Goal: Transaction & Acquisition: Complete application form

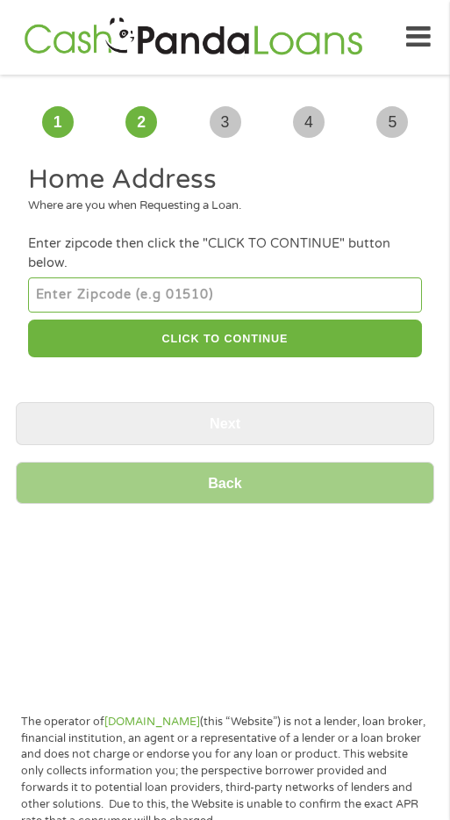
click at [322, 291] on input "number" at bounding box center [224, 294] width 393 height 35
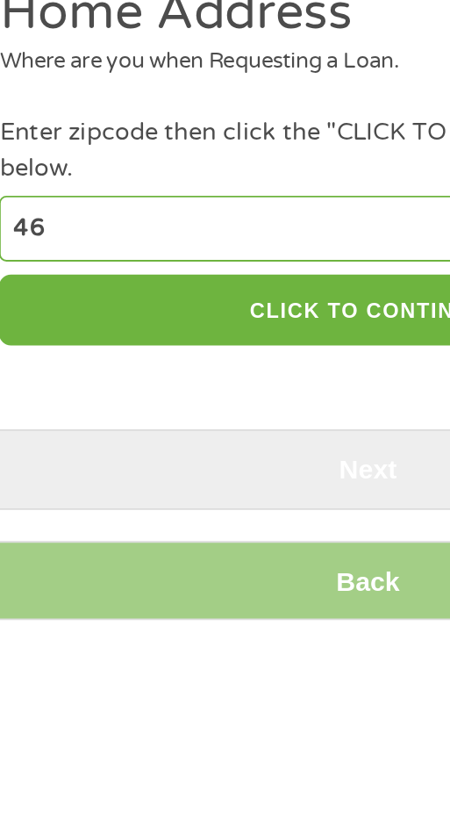
type input "4"
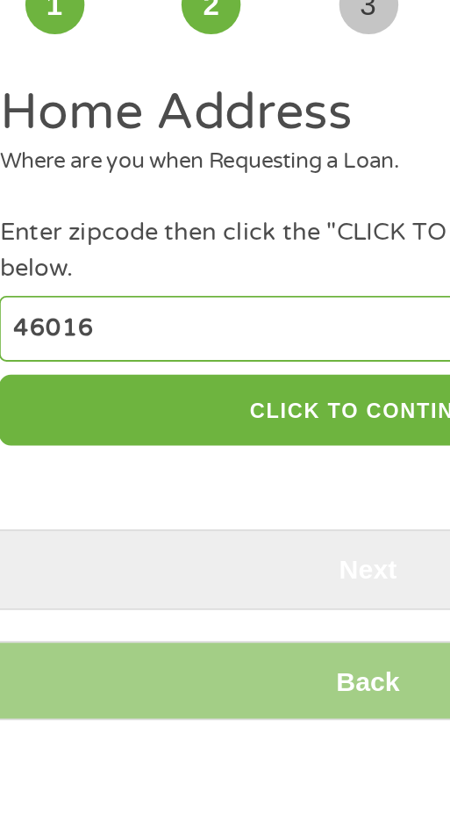
click at [253, 208] on div "Where are you when Requesting a Loan." at bounding box center [224, 207] width 393 height 18
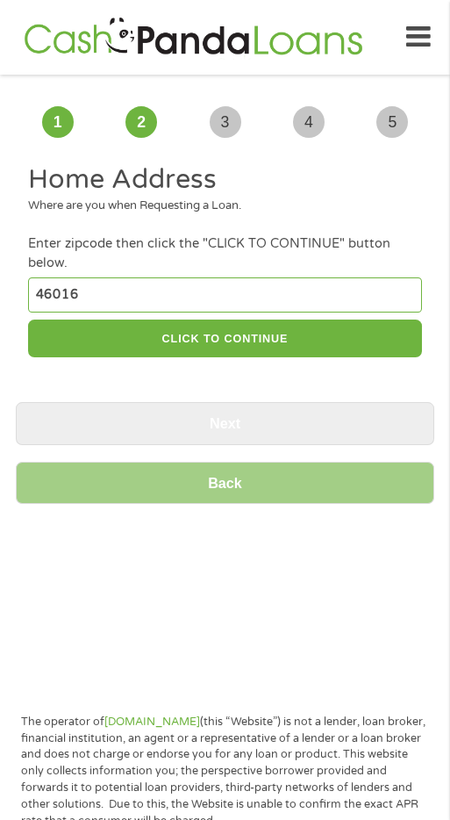
click at [197, 195] on h2 "Home Address" at bounding box center [224, 179] width 393 height 35
click at [224, 211] on div "Where are you when Requesting a Loan." at bounding box center [224, 207] width 393 height 18
click at [155, 288] on input "46016" at bounding box center [224, 294] width 393 height 35
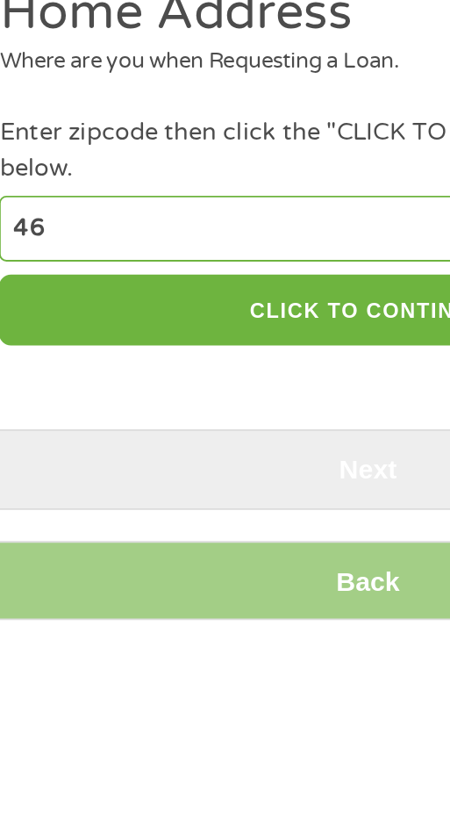
type input "4"
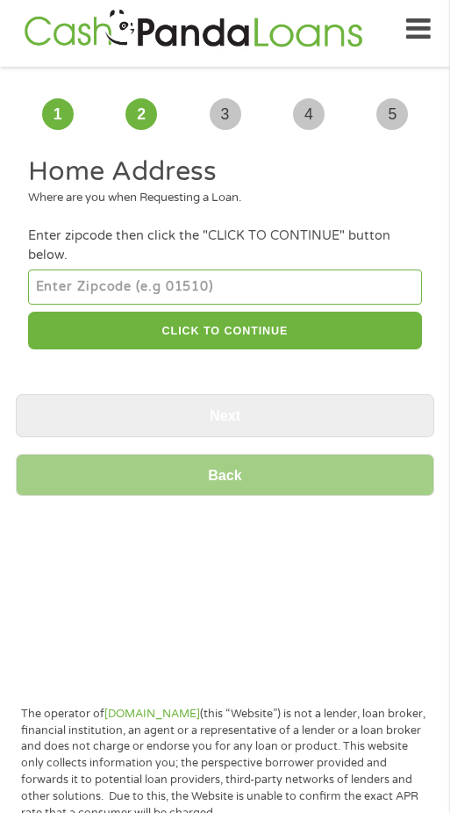
click at [246, 196] on h2 "Home Address" at bounding box center [224, 179] width 393 height 35
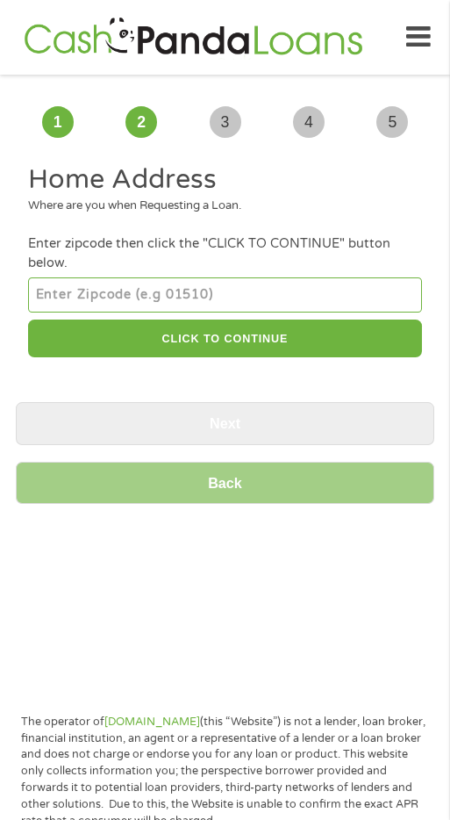
click at [240, 223] on li "Home Address Where are you when Requesting a Loan." at bounding box center [225, 195] width 419 height 66
click at [219, 205] on div "Where are you when Requesting a Loan." at bounding box center [224, 207] width 393 height 18
click at [83, 195] on h2 "Home Address" at bounding box center [224, 179] width 393 height 35
click at [192, 291] on input "number" at bounding box center [224, 294] width 393 height 35
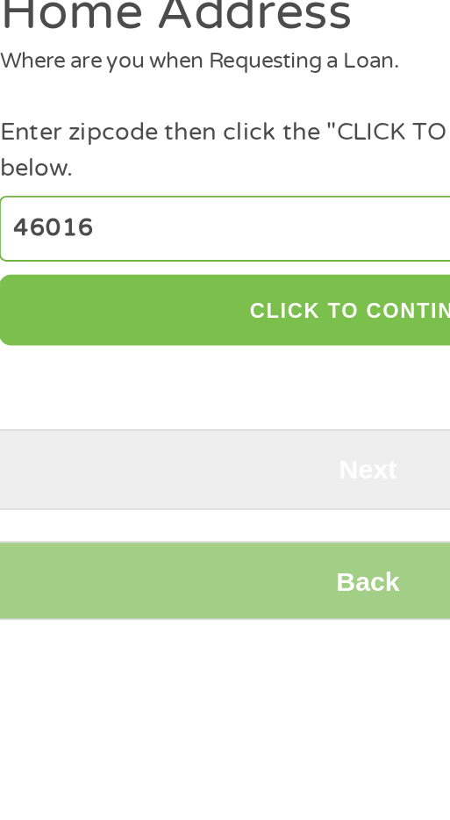
type input "46016"
click at [231, 339] on button "CLICK TO CONTINUE" at bounding box center [224, 339] width 393 height 38
type input "46016"
type input "[PERSON_NAME]"
select select "[US_STATE]"
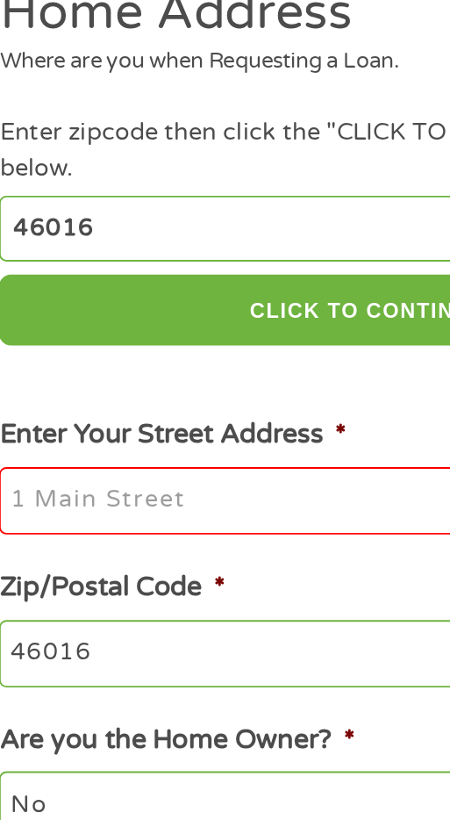
click at [200, 439] on input "Enter Your Street Address *" at bounding box center [224, 440] width 393 height 37
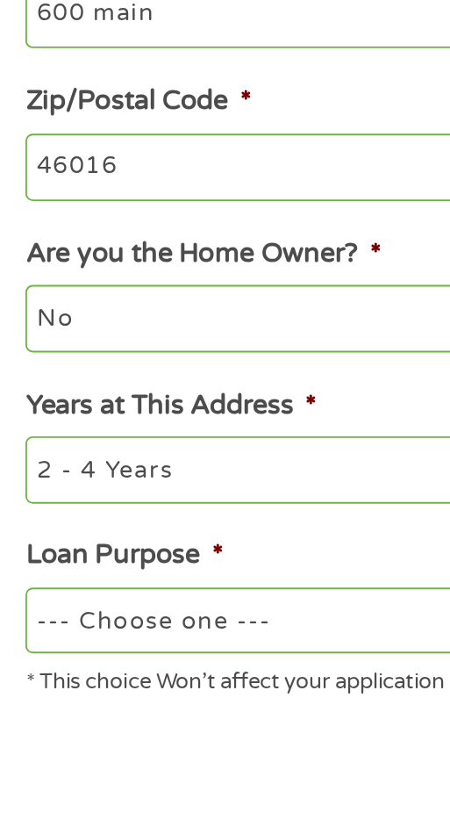
type input "600 main"
click at [219, 609] on select "No Yes" at bounding box center [224, 602] width 393 height 35
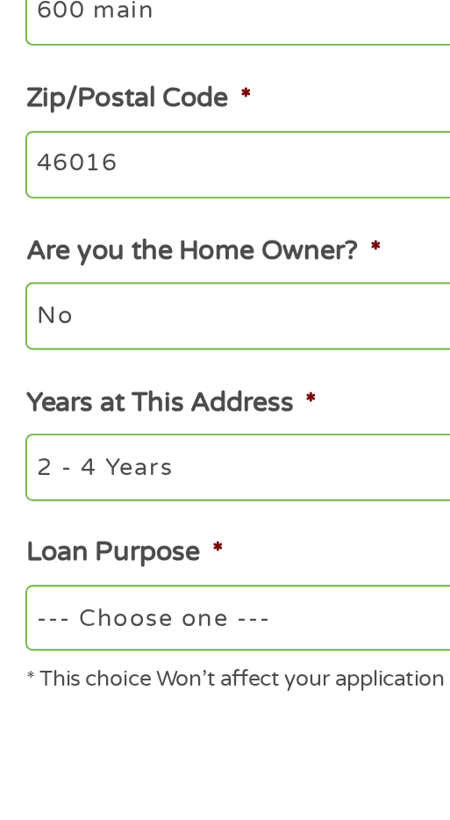
click at [200, 755] on select "--- Choose one --- Pay Bills Debt Consolidation Home Improvement Major Purchase…" at bounding box center [224, 742] width 393 height 35
select select "shorttermcash"
click at [28, 728] on select "--- Choose one --- Pay Bills Debt Consolidation Home Improvement Major Purchase…" at bounding box center [224, 742] width 393 height 35
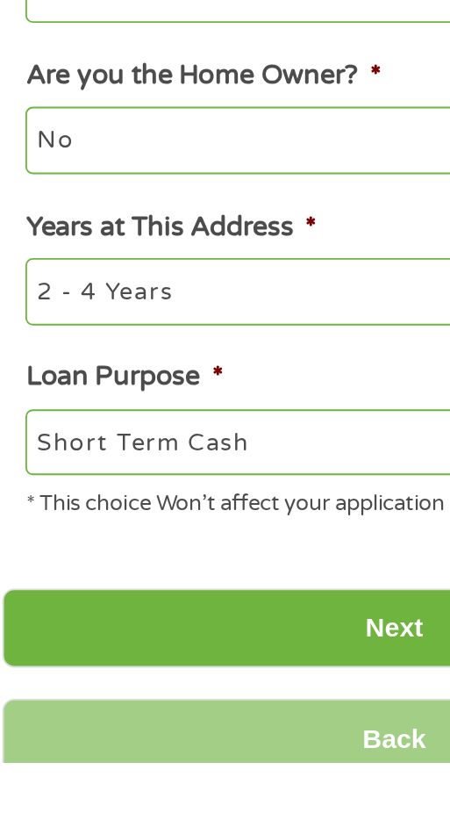
scroll to position [118, 0]
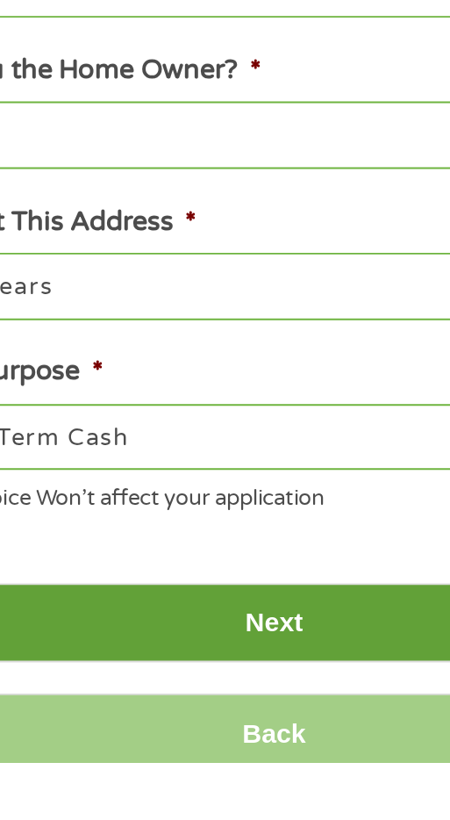
click at [262, 757] on input "Next" at bounding box center [225, 745] width 419 height 43
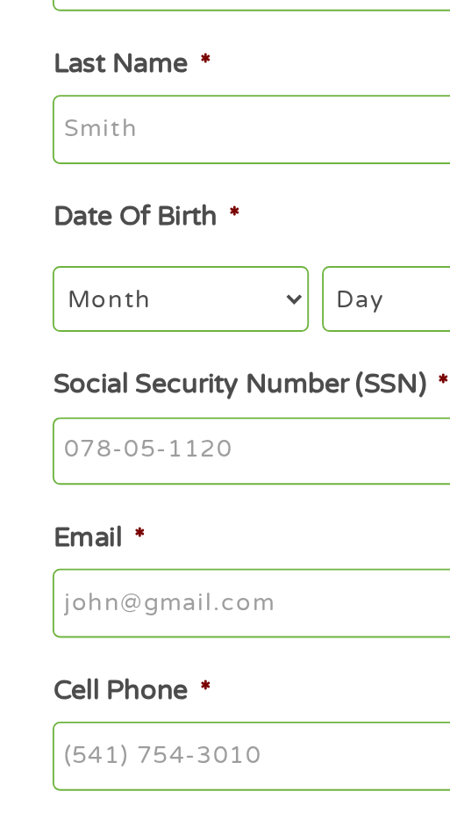
scroll to position [61, 0]
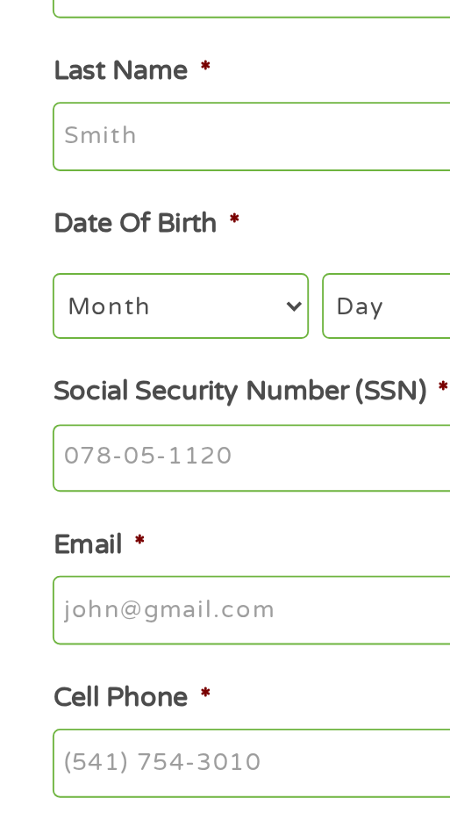
click at [129, 385] on select "Month 1 2 3 4 5 6 7 8 9 10 11 12" at bounding box center [96, 372] width 136 height 35
select select "10"
click at [28, 356] on select "Month 1 2 3 4 5 6 7 8 9 10 11 12" at bounding box center [96, 372] width 136 height 35
click at [205, 371] on select "Day 1 2 3 4 5 6 7 8 9 10 11 12 13 14 15 16 17 18 19 20 21 22 23 24 25 26 27 28 …" at bounding box center [230, 372] width 117 height 35
select select "12"
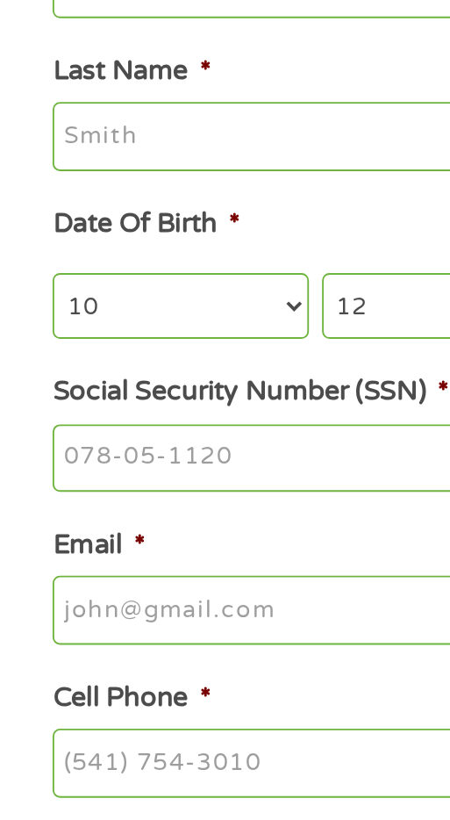
click at [172, 356] on select "Day 1 2 3 4 5 6 7 8 9 10 11 12 13 14 15 16 17 18 19 20 21 22 23 24 25 26 27 28 …" at bounding box center [230, 372] width 117 height 35
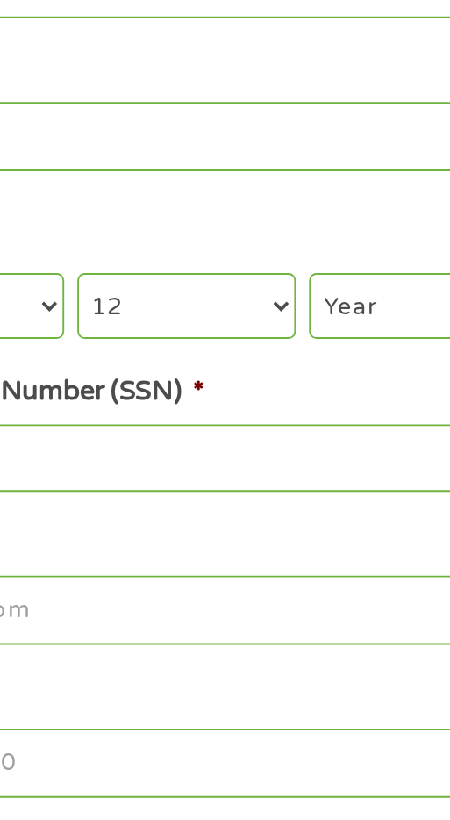
click at [332, 376] on select "Year [DATE] 2006 2005 2004 2003 2002 2001 2000 1999 1998 1997 1996 1995 1994 19…" at bounding box center [359, 372] width 126 height 35
select select "1960"
click at [296, 356] on select "Year [DATE] 2006 2005 2004 2003 2002 2001 2000 1999 1998 1997 1996 1995 1994 19…" at bounding box center [359, 372] width 126 height 35
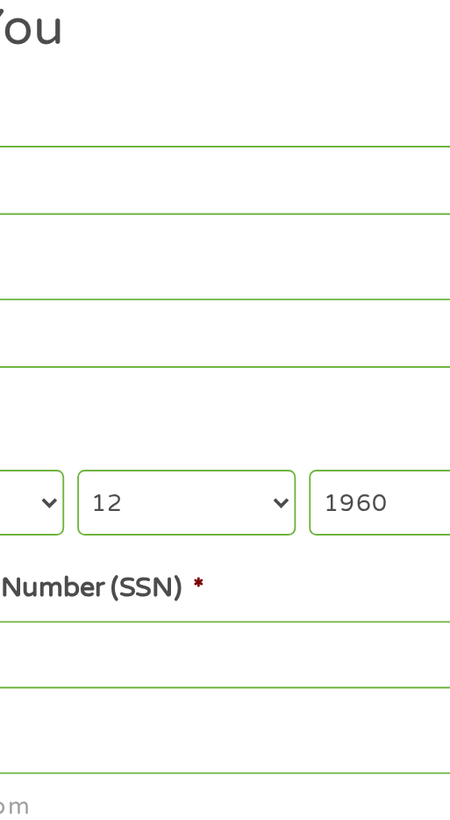
click at [241, 445] on input "Social Security Number (SSN) *" at bounding box center [224, 453] width 393 height 37
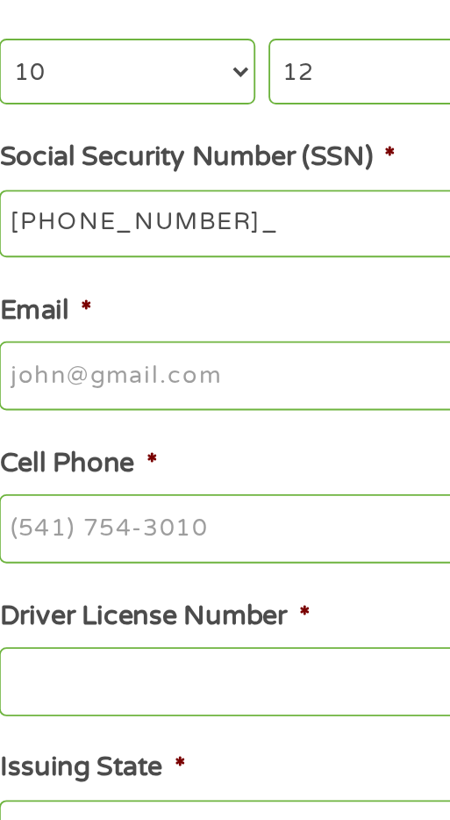
type input "305-74-7890"
click at [190, 548] on input "Email *" at bounding box center [224, 534] width 393 height 37
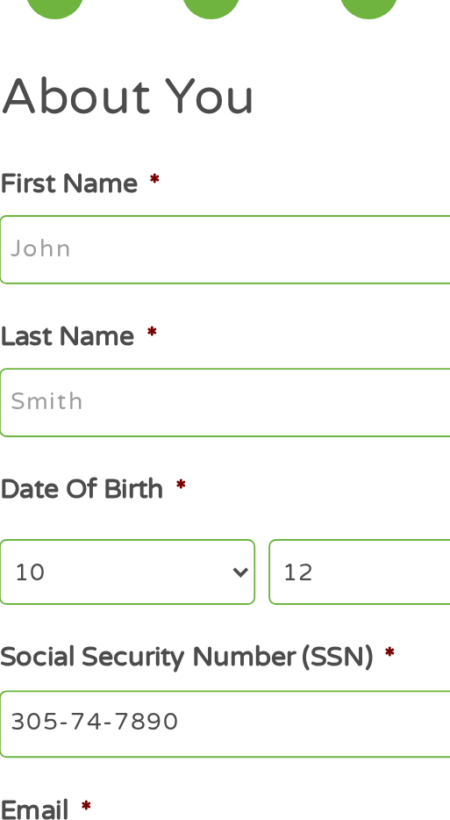
type input "[EMAIL_ADDRESS][DOMAIN_NAME]"
click at [177, 282] on input "Last Name *" at bounding box center [224, 281] width 393 height 37
type input "[PERSON_NAME]"
click at [179, 210] on input "First Name *" at bounding box center [224, 200] width 393 height 37
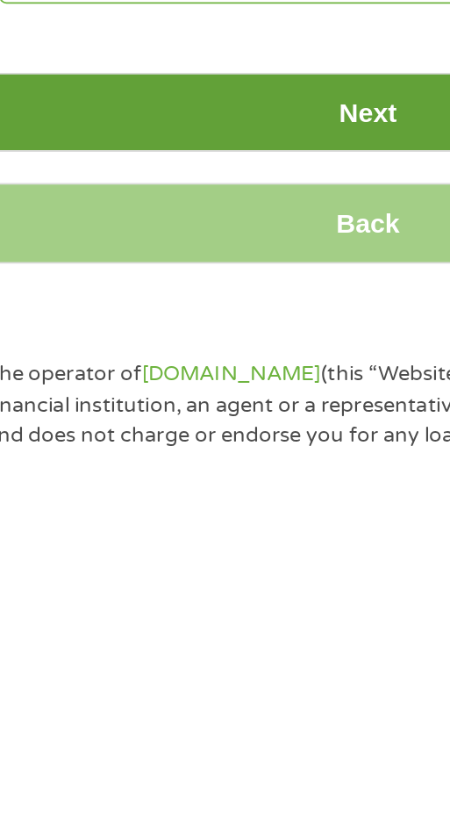
type input "[PERSON_NAME]"
click at [240, 641] on input "Next" at bounding box center [225, 636] width 419 height 43
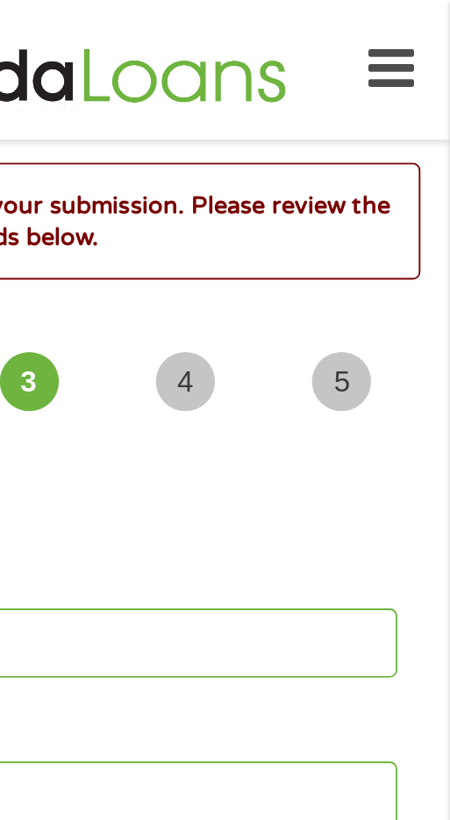
scroll to position [0, 0]
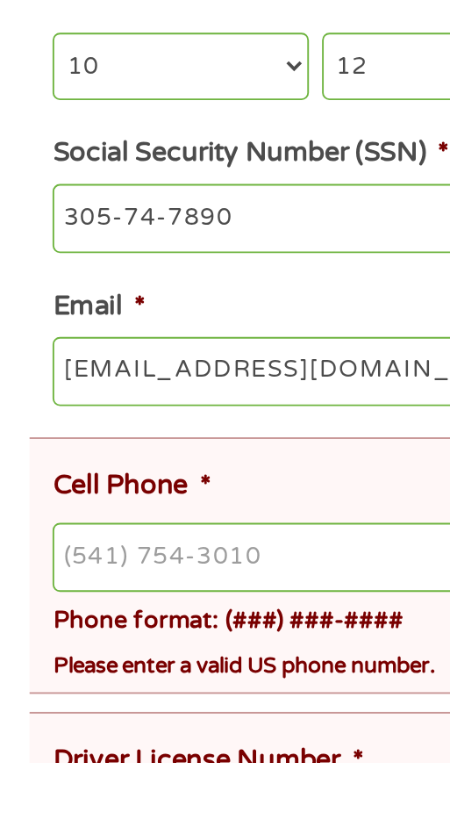
click at [178, 727] on input "Cell Phone *" at bounding box center [230, 710] width 405 height 37
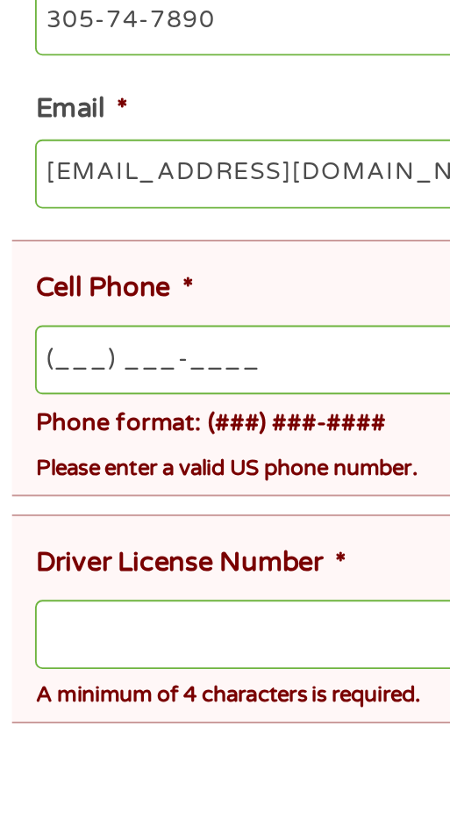
scroll to position [163, 0]
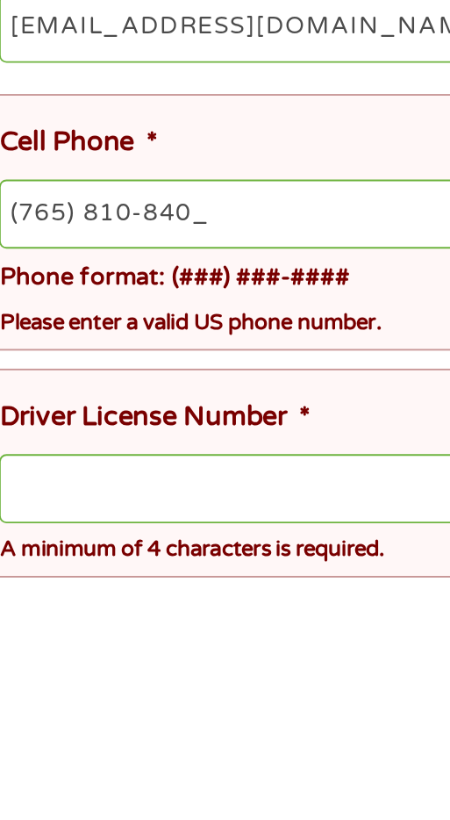
type input "[PHONE_NUMBER]"
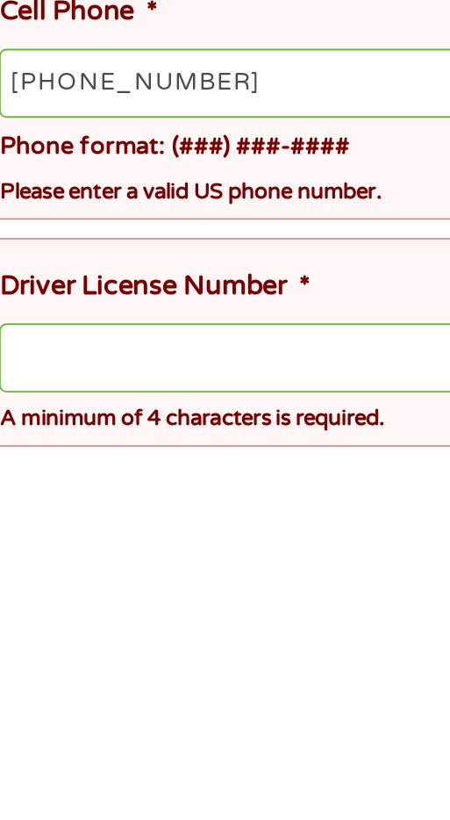
click at [192, 774] on input "Driver License Number *" at bounding box center [230, 760] width 405 height 37
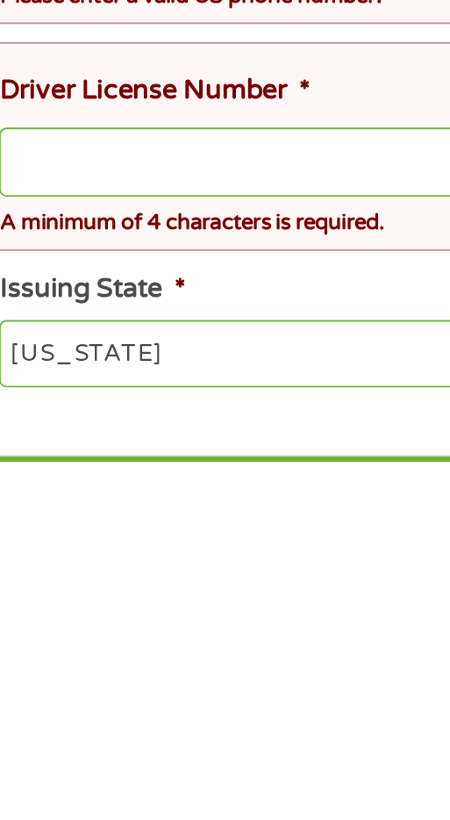
scroll to position [263, 0]
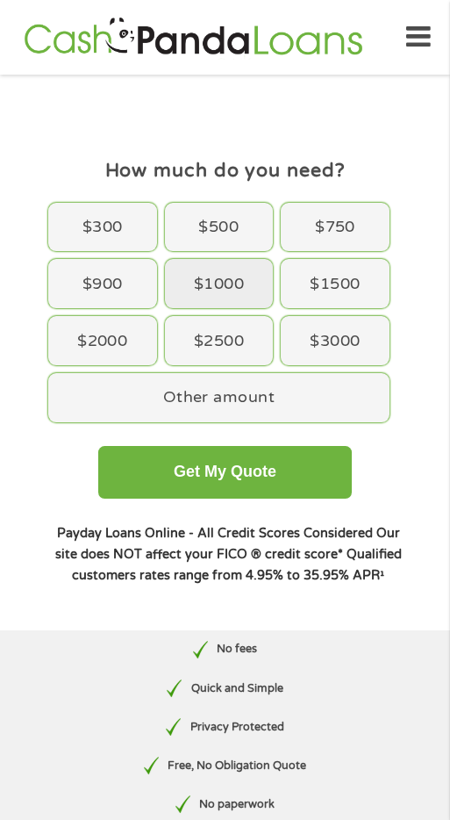
click at [235, 280] on div "$1000" at bounding box center [219, 283] width 109 height 49
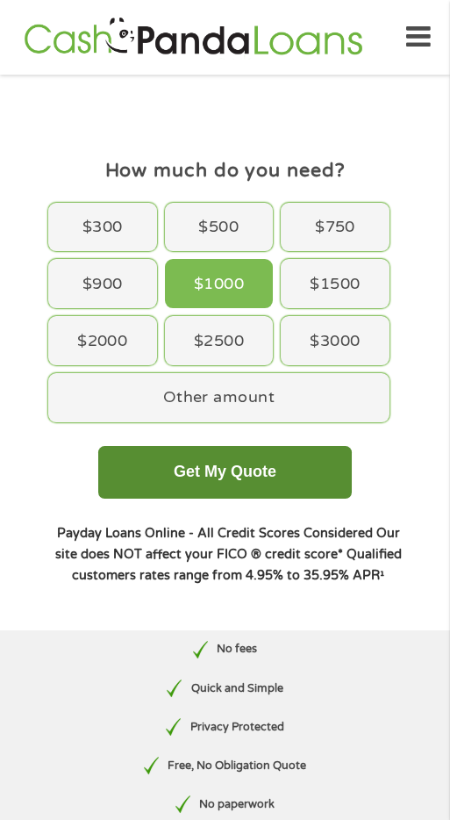
click at [308, 466] on button "Get My Quote" at bounding box center [225, 472] width 254 height 53
click at [320, 472] on button "Get My Quote" at bounding box center [225, 472] width 254 height 53
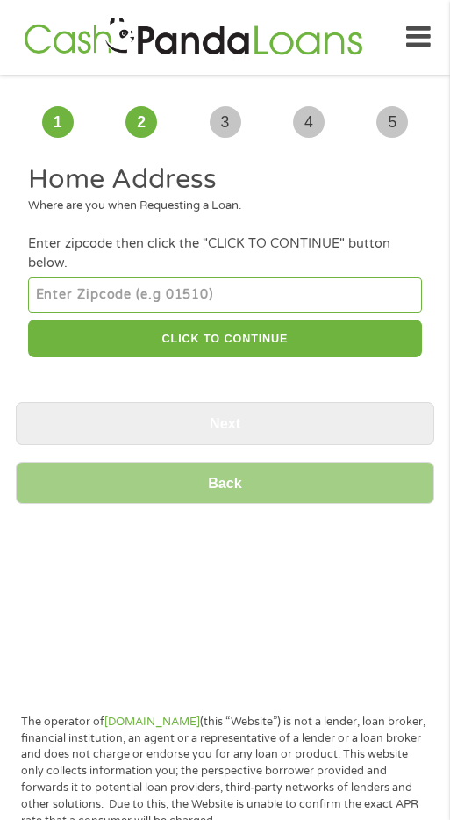
click at [73, 482] on input "Back" at bounding box center [225, 483] width 419 height 43
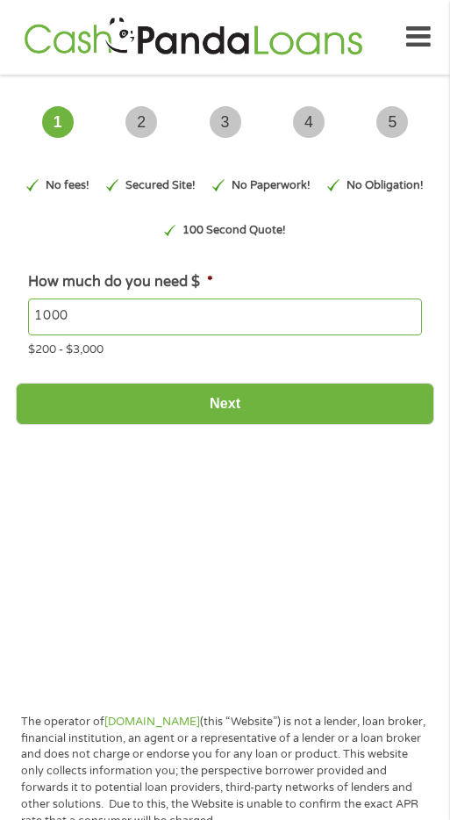
click at [87, 306] on input "1000" at bounding box center [224, 316] width 393 height 37
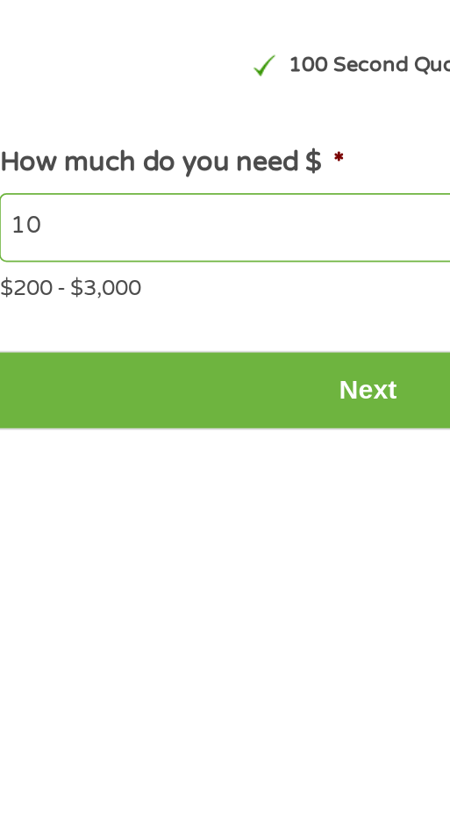
type input "1"
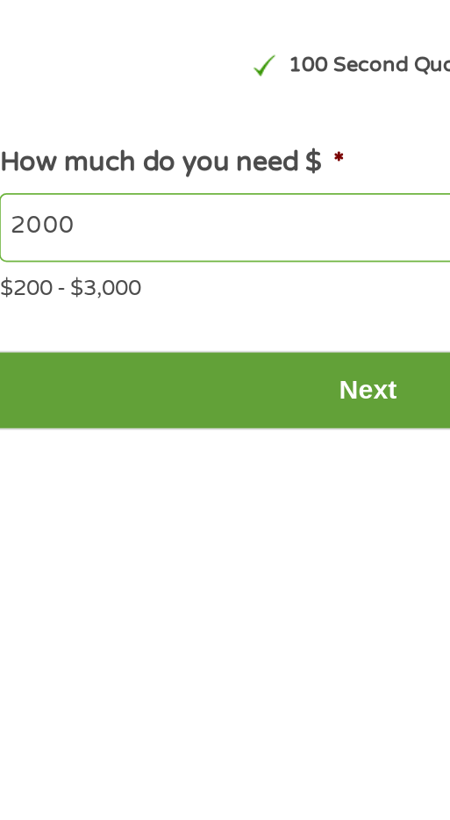
type input "2000"
click at [240, 401] on input "Next" at bounding box center [225, 404] width 419 height 43
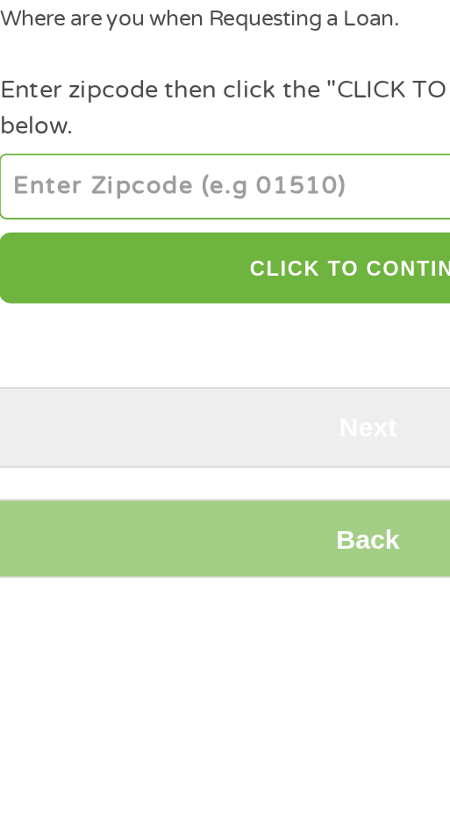
click at [227, 289] on input "number" at bounding box center [224, 294] width 393 height 35
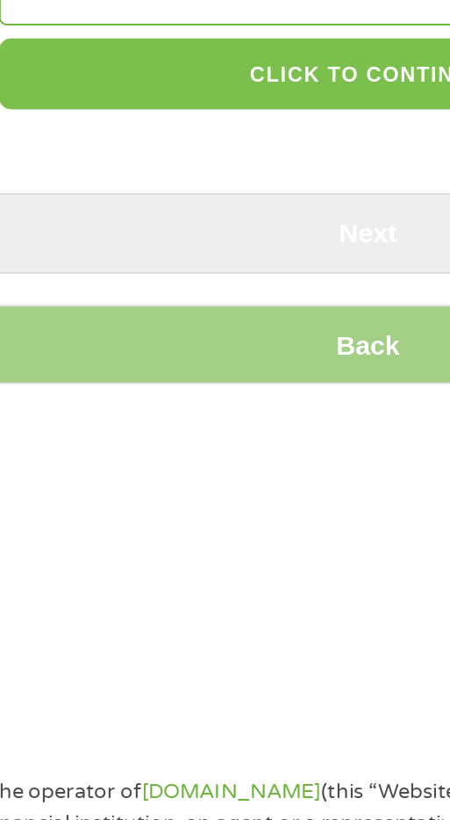
type input "46016"
click at [256, 343] on button "CLICK TO CONTINUE" at bounding box center [224, 339] width 393 height 38
type input "46016"
type input "[PERSON_NAME]"
select select "[US_STATE]"
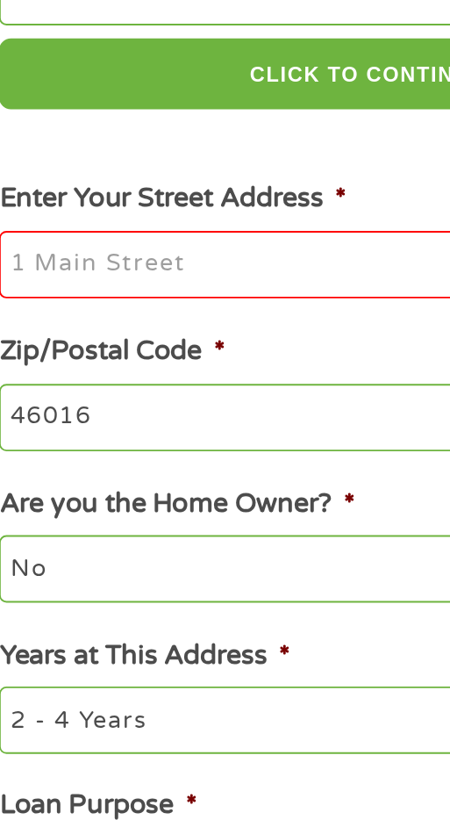
click at [211, 439] on input "Enter Your Street Address *" at bounding box center [224, 440] width 393 height 37
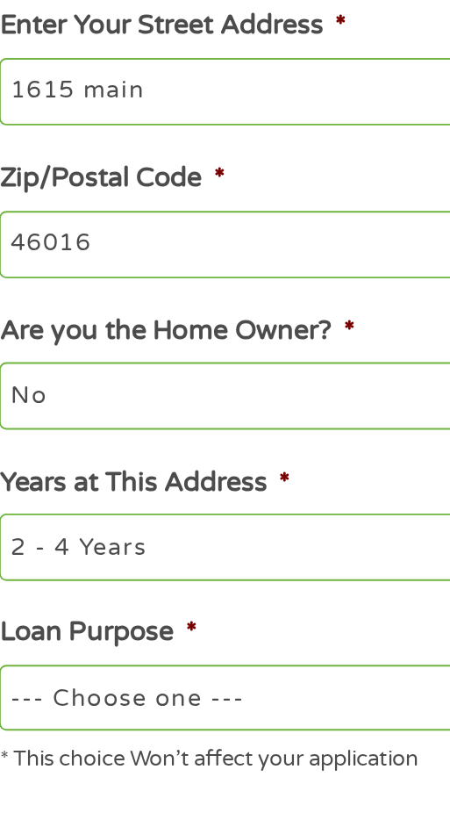
type input "1615 main"
click at [209, 607] on select "No Yes" at bounding box center [224, 602] width 393 height 35
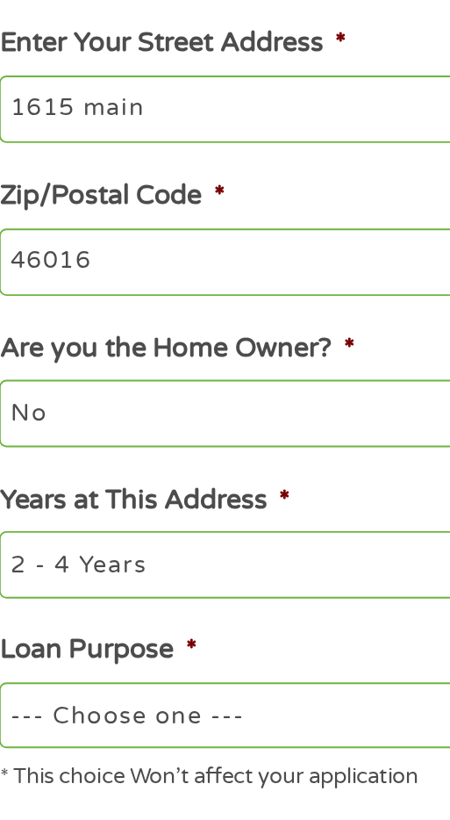
click at [178, 774] on select "--- Choose one --- Pay Bills Debt Consolidation Home Improvement Major Purchase…" at bounding box center [224, 763] width 393 height 35
select select "paybills"
click at [28, 749] on select "--- Choose one --- Pay Bills Debt Consolidation Home Improvement Major Purchase…" at bounding box center [224, 763] width 393 height 35
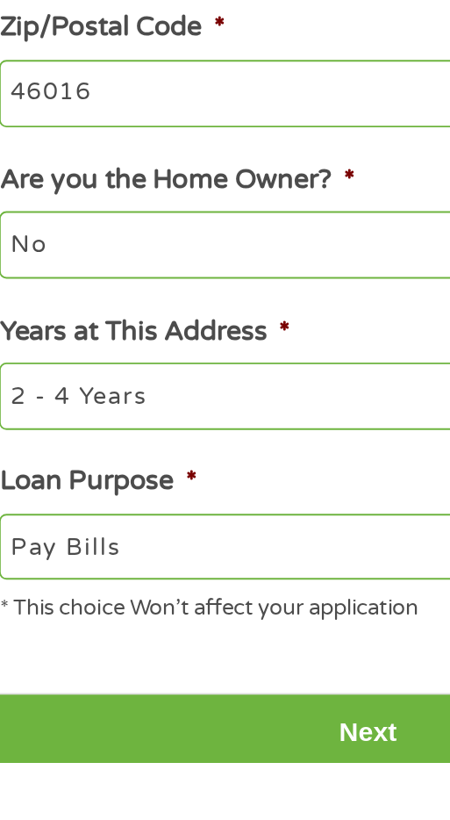
scroll to position [59, 0]
click at [205, 709] on select "--- Choose one --- Pay Bills Debt Consolidation Home Improvement Major Purchase…" at bounding box center [224, 704] width 393 height 35
click at [28, 690] on select "--- Choose one --- Pay Bills Debt Consolidation Home Improvement Major Purchase…" at bounding box center [224, 704] width 393 height 35
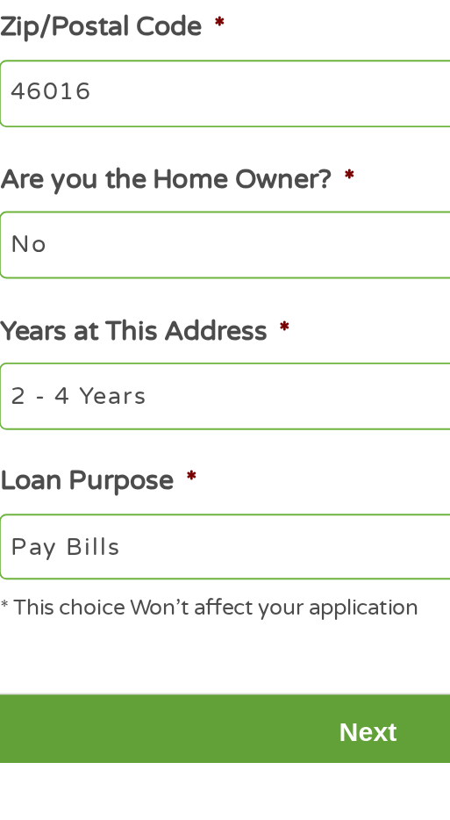
click at [227, 812] on input "Next" at bounding box center [225, 804] width 419 height 43
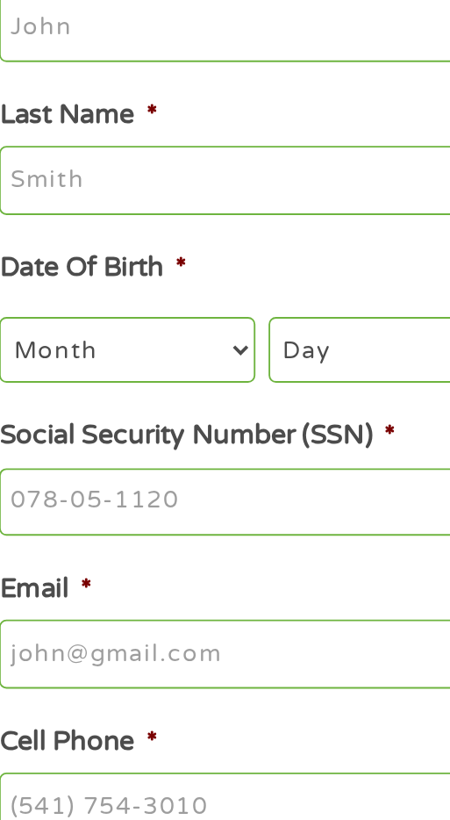
scroll to position [0, 0]
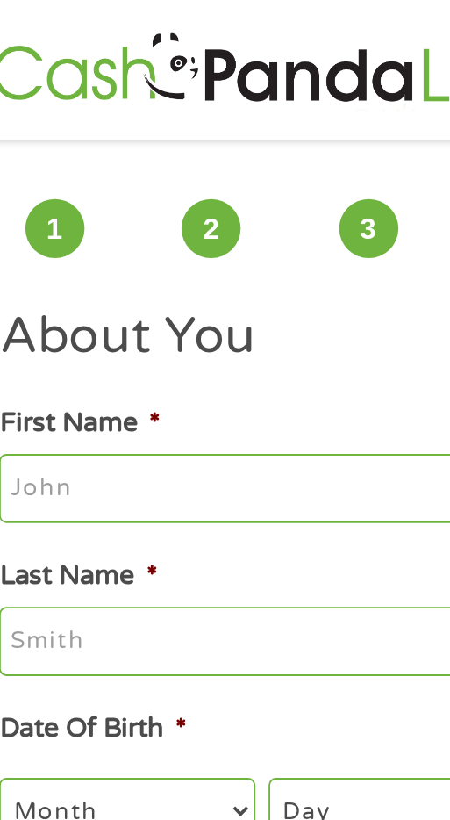
click at [180, 258] on input "First Name *" at bounding box center [224, 260] width 393 height 37
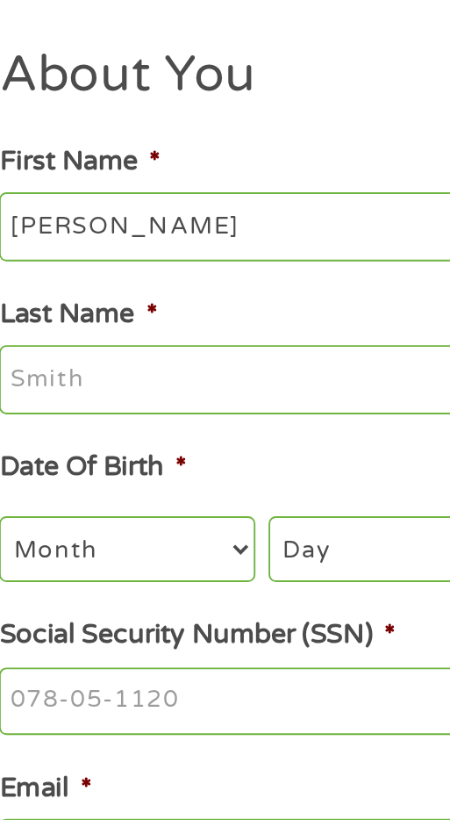
type input "Rodney"
click at [176, 334] on input "Last Name *" at bounding box center [224, 342] width 393 height 37
click at [184, 341] on input "Last Name *" at bounding box center [224, 342] width 393 height 37
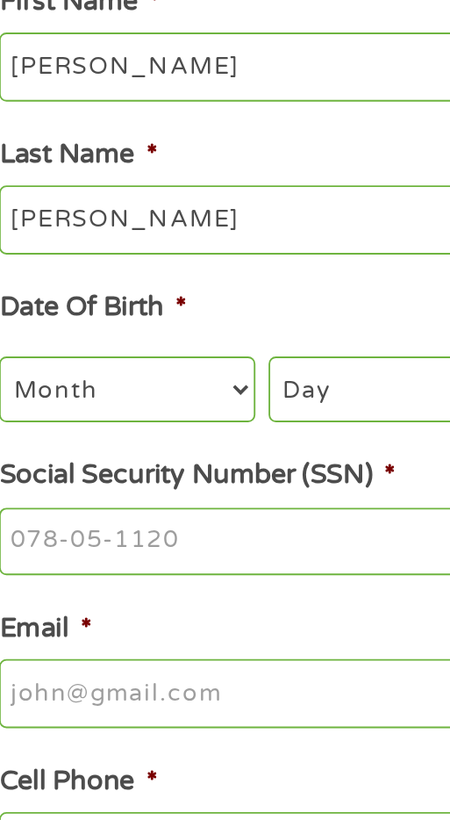
type input "Bledsoe"
click at [133, 438] on select "Month 1 2 3 4 5 6 7 8 9 10 11 12" at bounding box center [96, 432] width 136 height 35
select select "6"
click at [28, 417] on select "Month 1 2 3 4 5 6 7 8 9 10 11 12" at bounding box center [96, 432] width 136 height 35
click at [224, 437] on select "Day 1 2 3 4 5 6 7 8 9 10 11 12 13 14 15 16 17 18 19 20 21 22 23 24 25 26 27 28 …" at bounding box center [230, 432] width 117 height 35
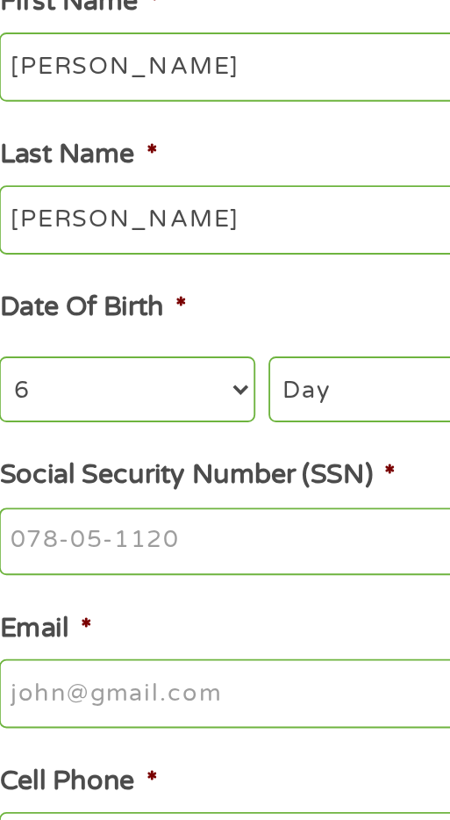
select select "19"
click at [172, 417] on select "Day 1 2 3 4 5 6 7 8 9 10 11 12 13 14 15 16 17 18 19 20 21 22 23 24 25 26 27 28 …" at bounding box center [230, 432] width 117 height 35
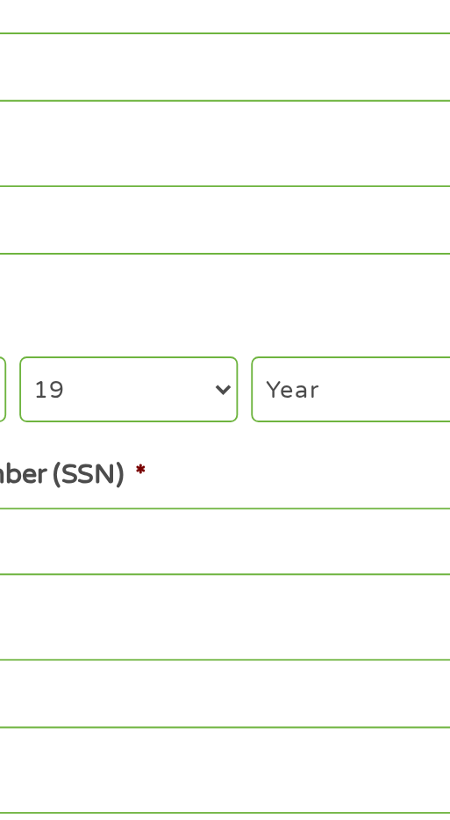
click at [358, 434] on select "Year [DATE] 2006 2005 2004 2003 2002 2001 2000 1999 1998 1997 1996 1995 1994 19…" at bounding box center [359, 432] width 126 height 35
select select "1978"
click at [296, 417] on select "Year [DATE] 2006 2005 2004 2003 2002 2001 2000 1999 1998 1997 1996 1995 1994 19…" at bounding box center [359, 432] width 126 height 35
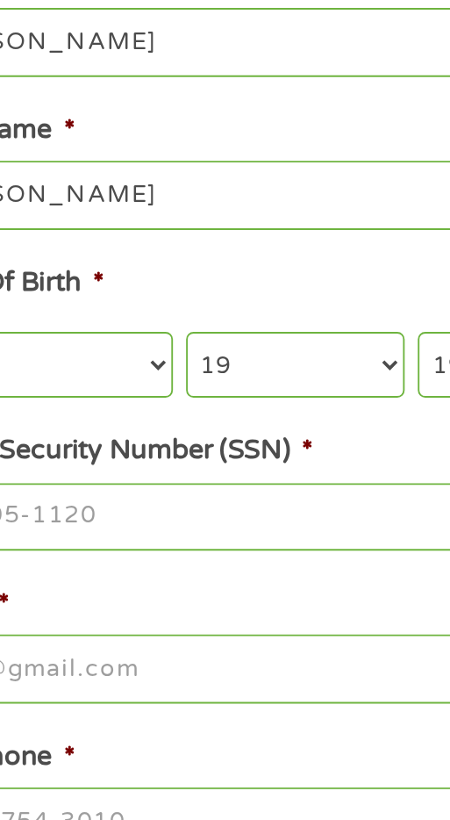
click at [209, 510] on input "Social Security Number (SSN) *" at bounding box center [224, 514] width 393 height 37
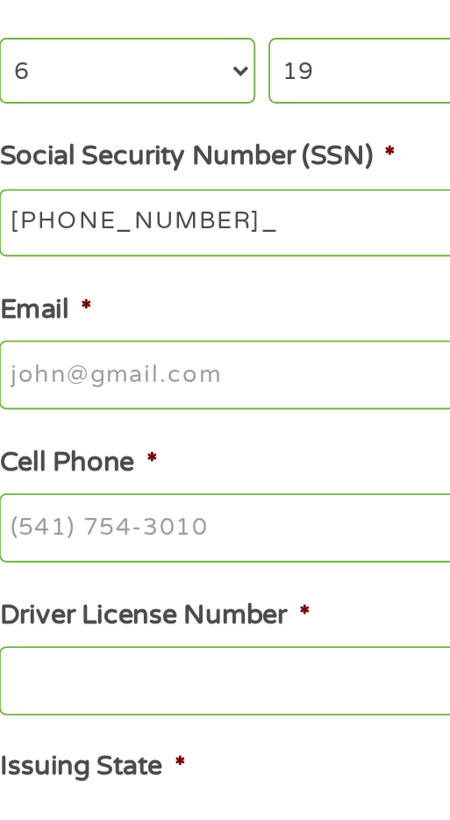
type input "313-82-0788"
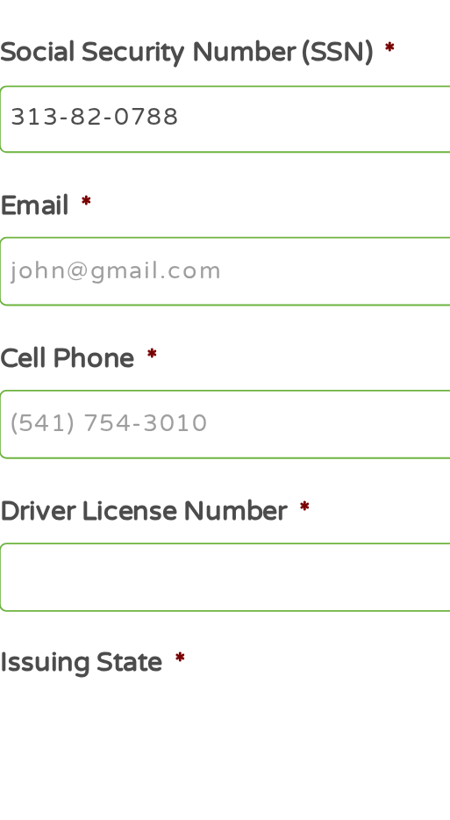
click at [219, 597] on input "Email *" at bounding box center [224, 595] width 393 height 37
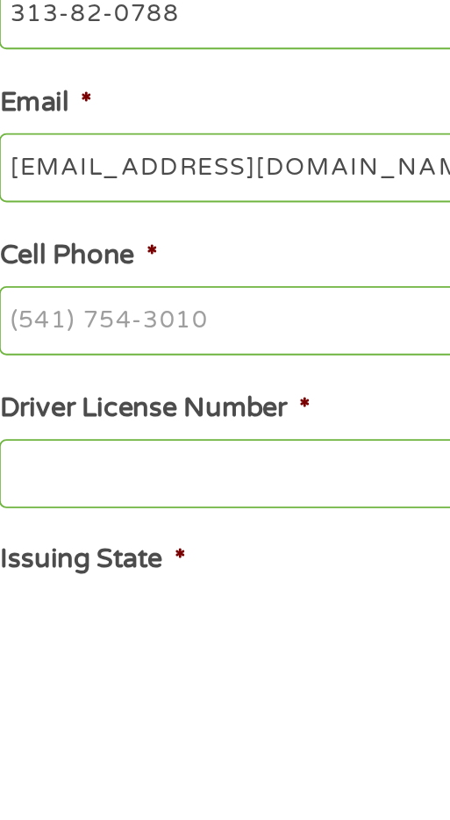
type input "bledsoerodney72@gmail.com"
click at [227, 680] on input "Cell Phone *" at bounding box center [224, 676] width 393 height 37
type input "[PHONE_NUMBER]"
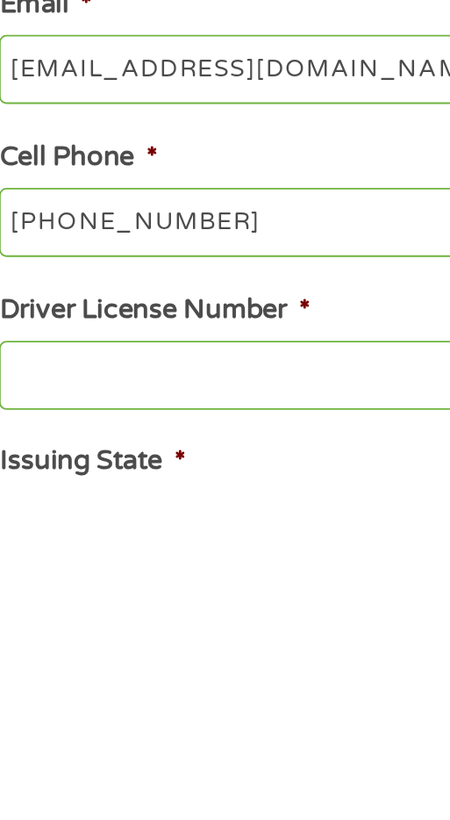
click at [205, 766] on input "Driver License Number *" at bounding box center [224, 758] width 393 height 37
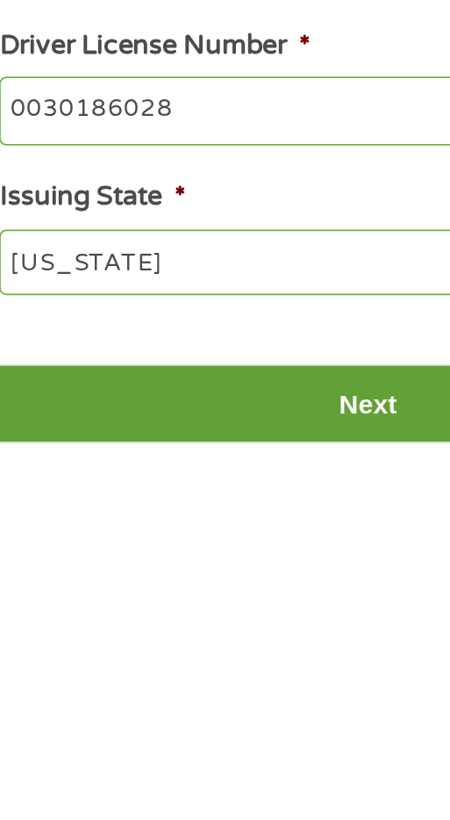
type input "0030186028"
click at [250, 798] on input "Next" at bounding box center [225, 792] width 419 height 43
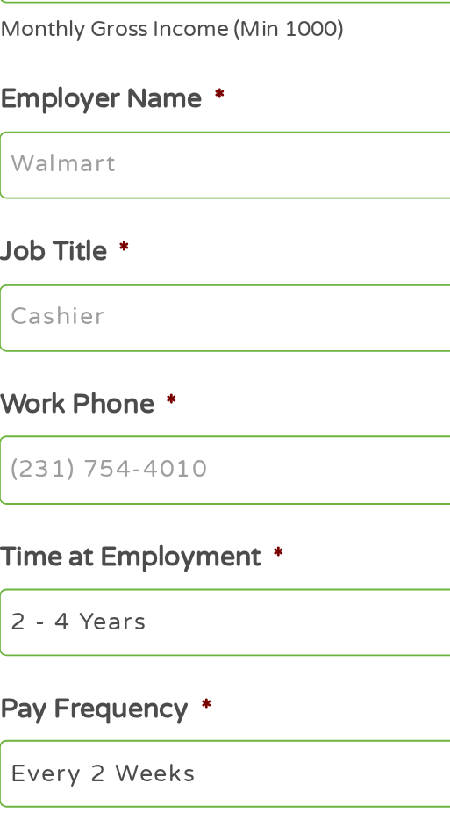
click at [231, 471] on input "Employer Name *" at bounding box center [224, 470] width 393 height 37
type input "Disability"
click at [216, 555] on input "Job Title *" at bounding box center [224, 552] width 393 height 37
type input "S"
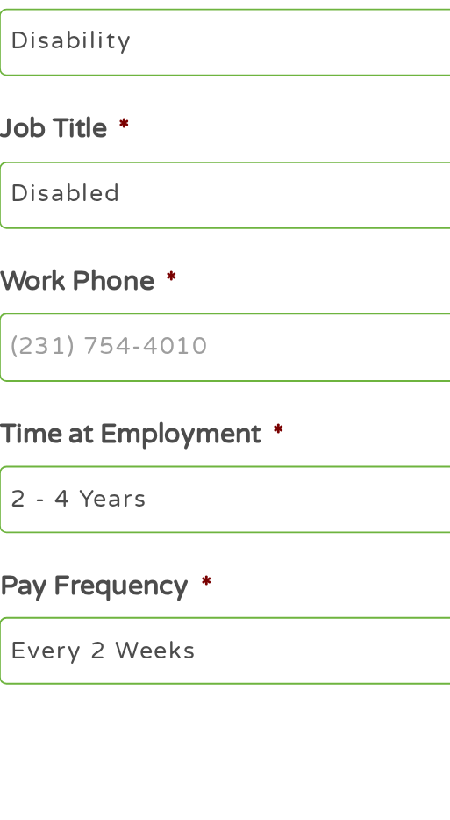
type input "Disabled"
click at [210, 631] on input "Work Phone *" at bounding box center [224, 633] width 393 height 37
type input "(765) 823-1892"
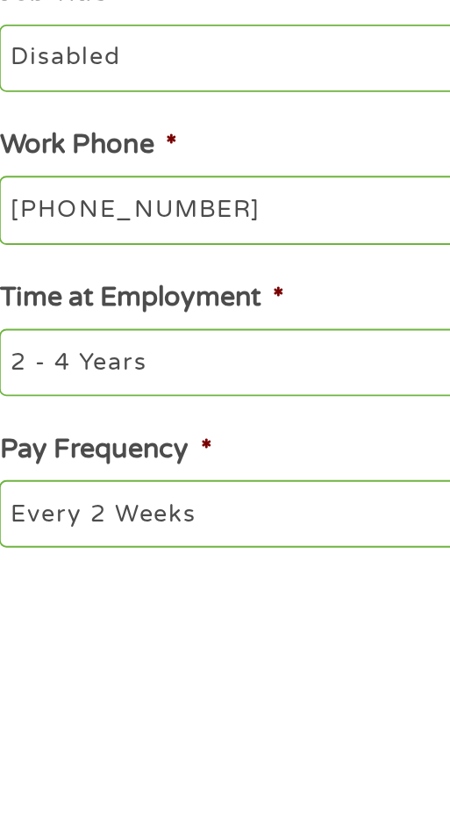
click at [212, 719] on select "--- Choose one --- 1 Year or less 1 - 2 Years 2 - 4 Years Over 4 Years" at bounding box center [224, 713] width 393 height 35
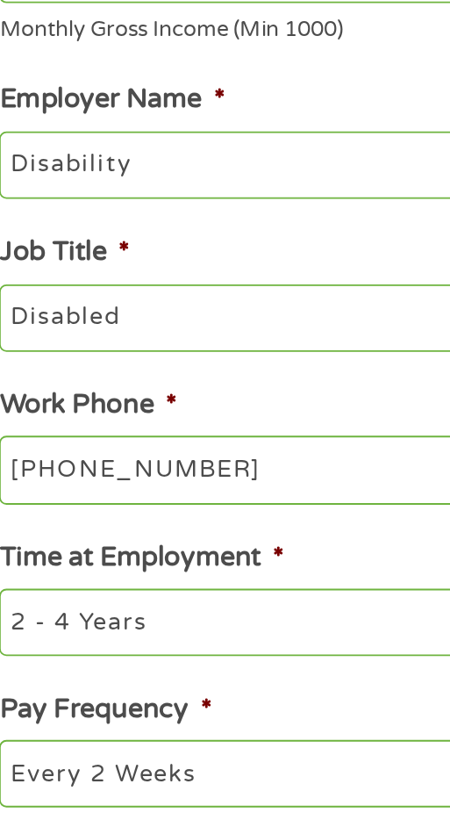
click at [28, 701] on select "--- Choose one --- 1 Year or less 1 - 2 Years 2 - 4 Years Over 4 Years" at bounding box center [224, 713] width 393 height 35
click at [160, 714] on select "--- Choose one --- 1 Year or less 1 - 2 Years 2 - 4 Years Over 4 Years" at bounding box center [224, 713] width 393 height 35
select select "60months"
click at [28, 701] on select "--- Choose one --- 1 Year or less 1 - 2 Years 2 - 4 Years Over 4 Years" at bounding box center [224, 713] width 393 height 35
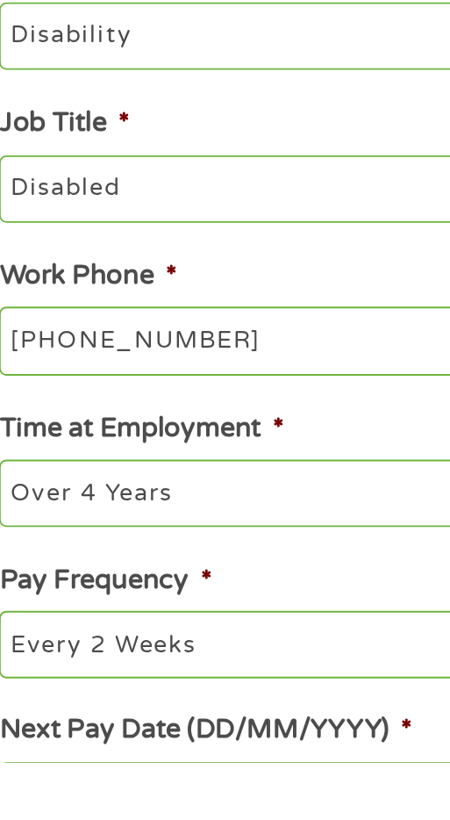
scroll to position [42, 0]
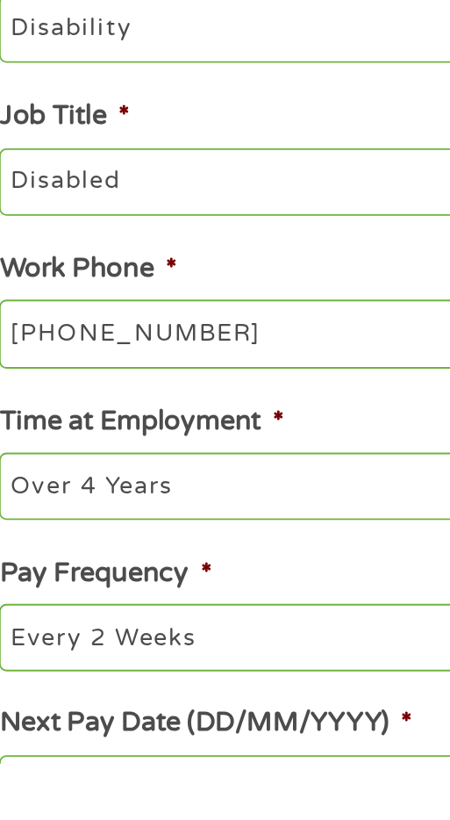
click at [190, 756] on select "--- Choose one --- Every 2 Weeks Every Week Monthly Semi-Monthly" at bounding box center [224, 752] width 393 height 35
select select "monthly"
click at [28, 739] on select "--- Choose one --- Every 2 Weeks Every Week Monthly Semi-Monthly" at bounding box center [224, 752] width 393 height 35
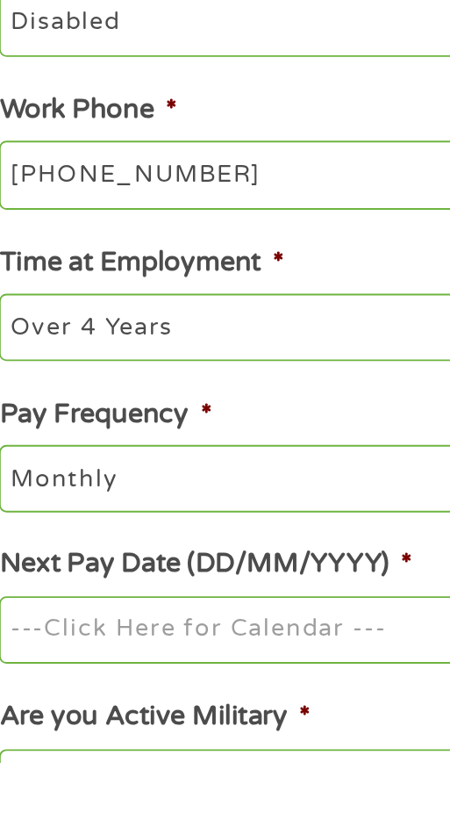
scroll to position [127, 0]
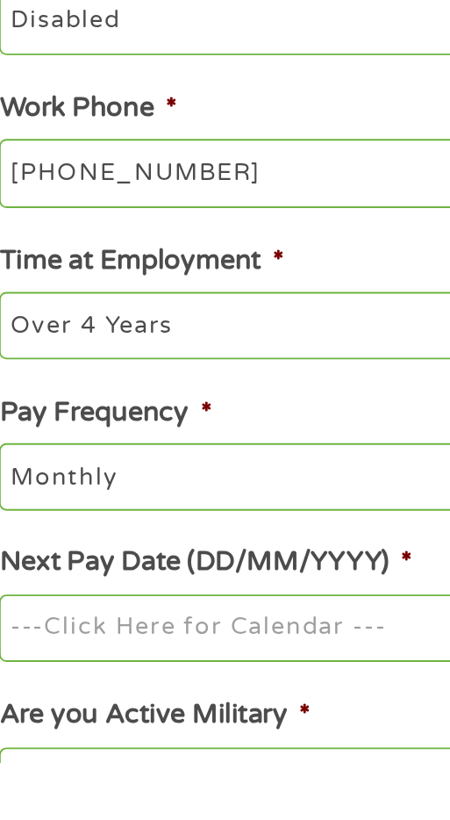
click at [199, 749] on input "Next Pay Date (DD/MM/YYYY) *" at bounding box center [224, 748] width 393 height 37
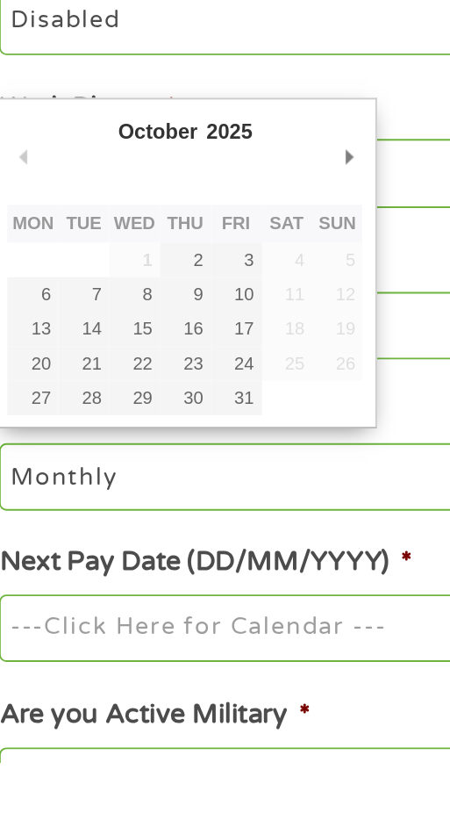
type input "03/10/2025"
